Goal: Find contact information: Find contact information

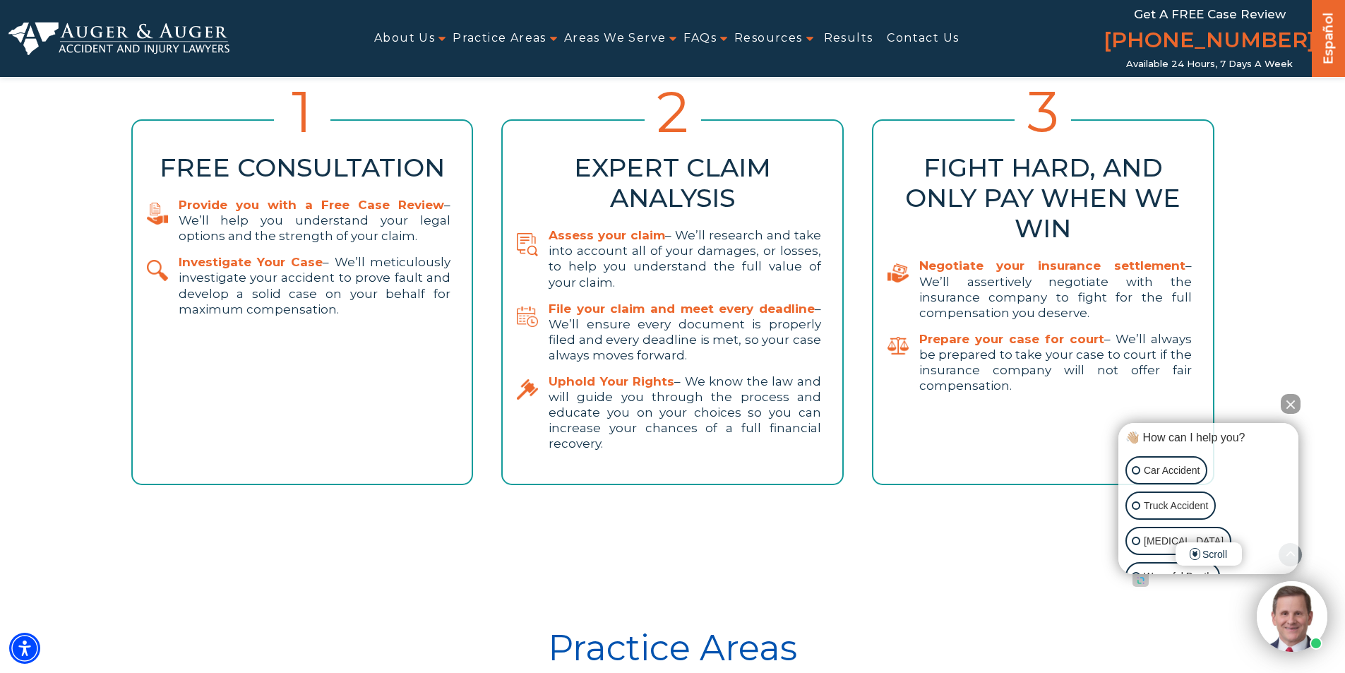
scroll to position [3249, 0]
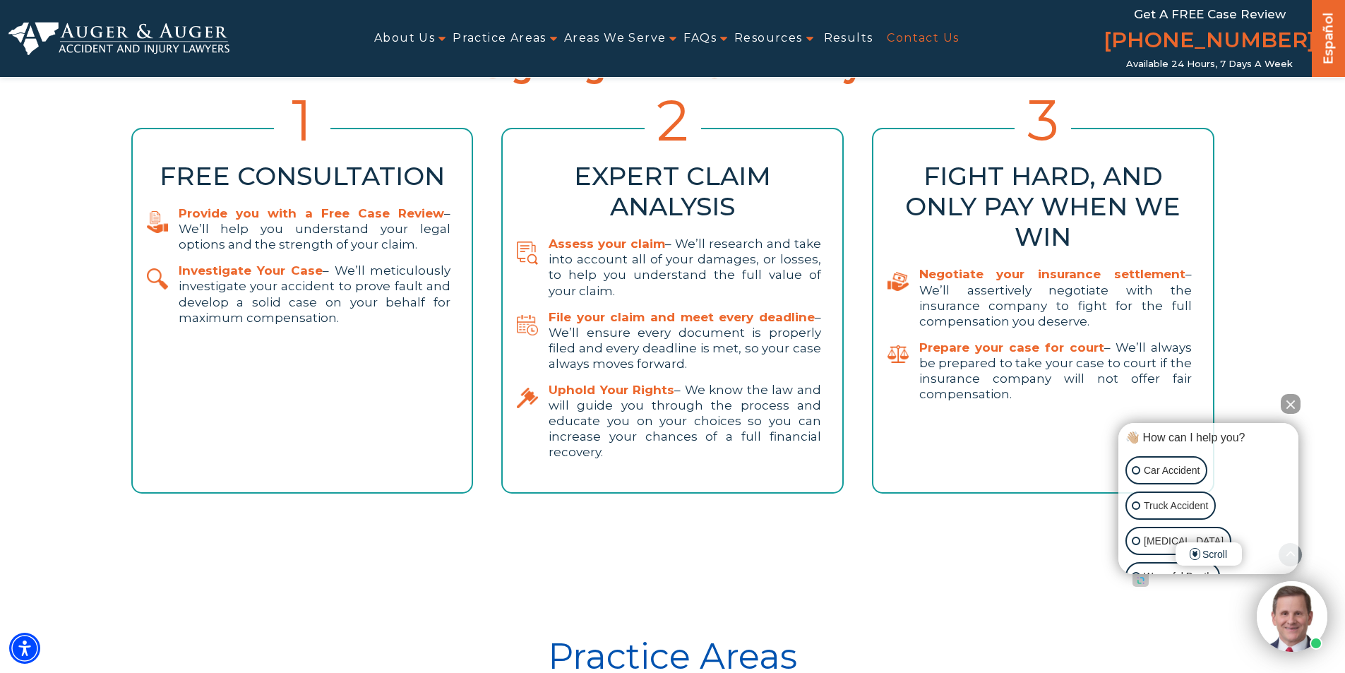
click at [922, 42] on link "Contact Us" at bounding box center [923, 39] width 72 height 32
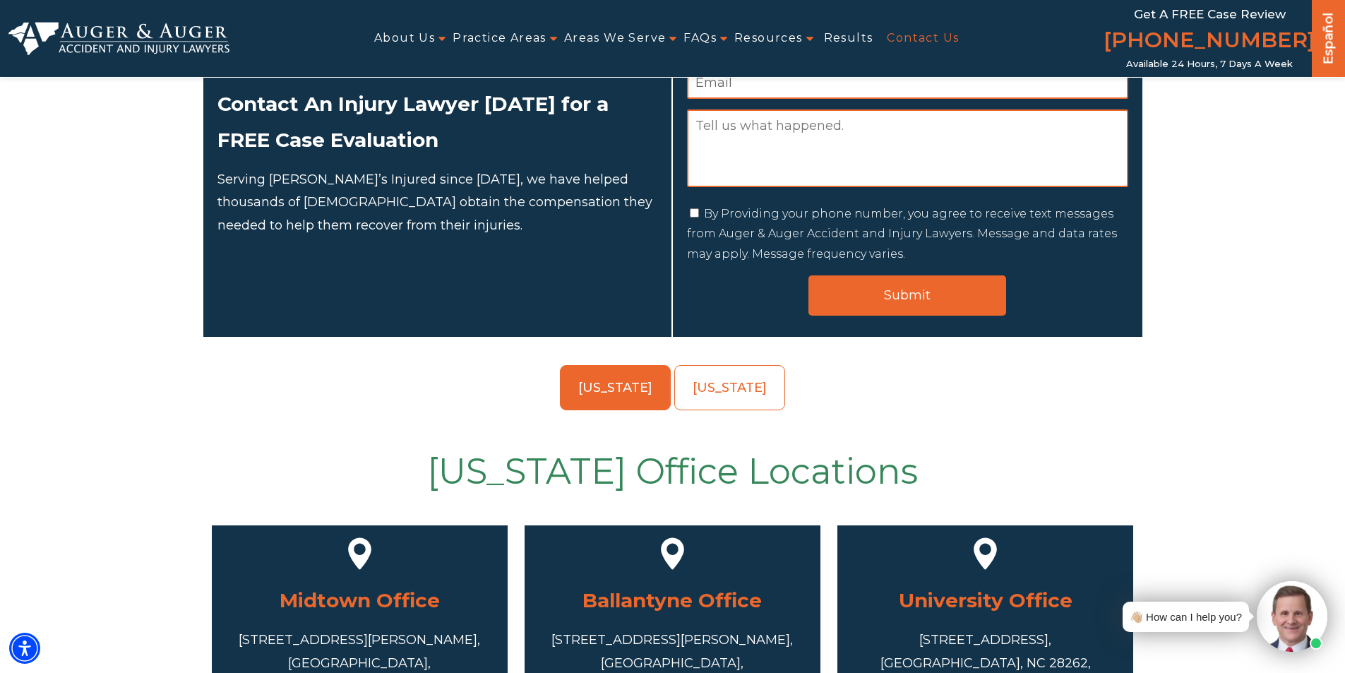
scroll to position [424, 0]
